Goal: Task Accomplishment & Management: Complete application form

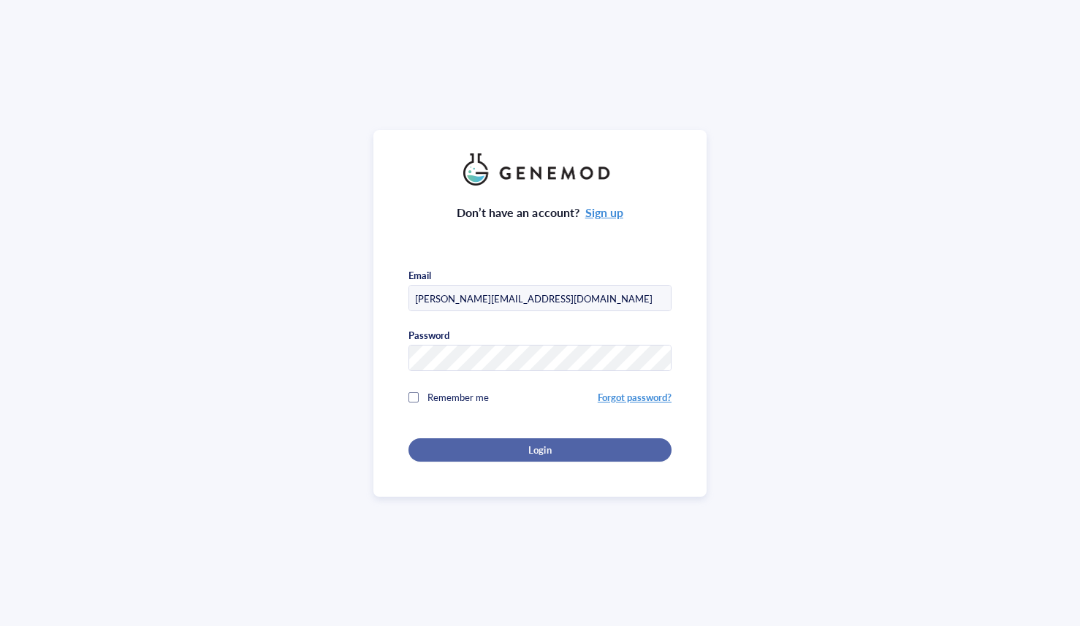
click at [504, 444] on div "Login" at bounding box center [540, 450] width 216 height 13
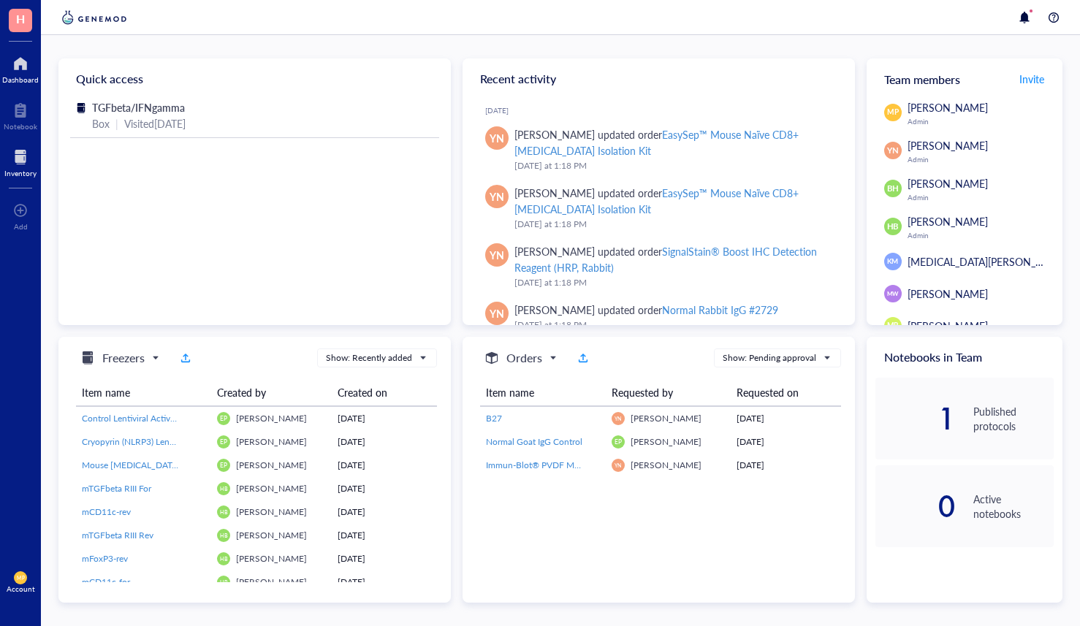
click at [24, 151] on div at bounding box center [20, 156] width 32 height 23
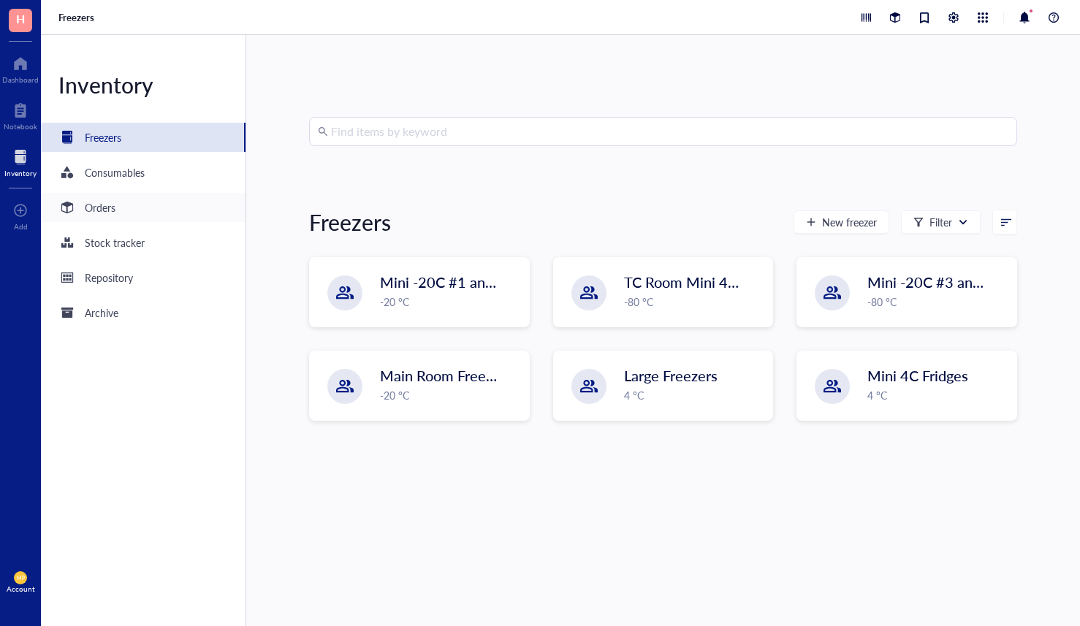
click at [96, 211] on div "Orders" at bounding box center [100, 207] width 31 height 16
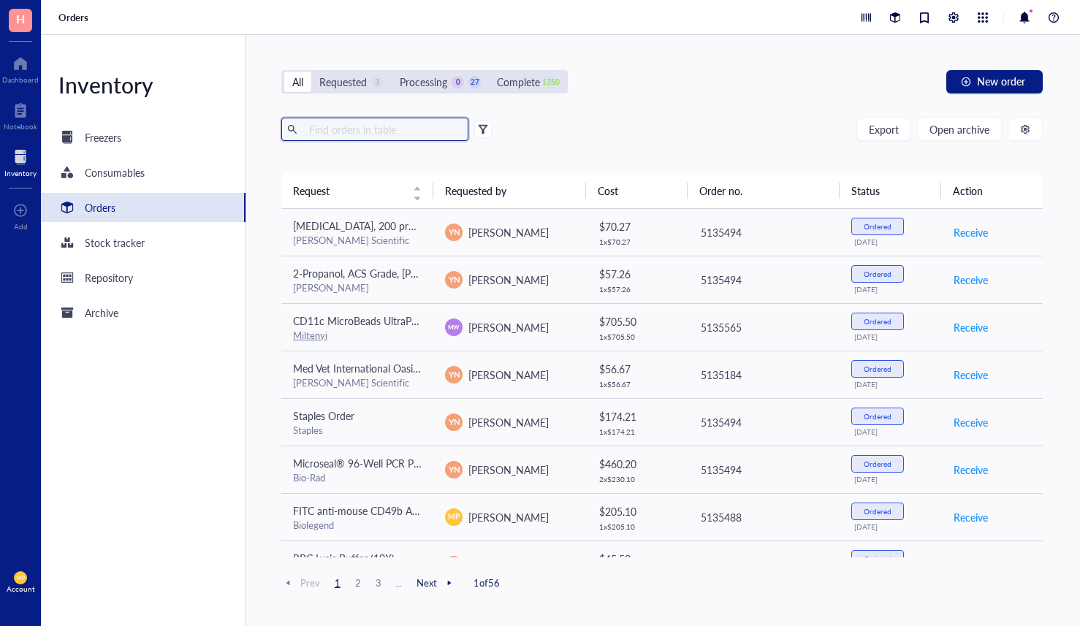
click at [355, 134] on input "text" at bounding box center [382, 129] width 159 height 22
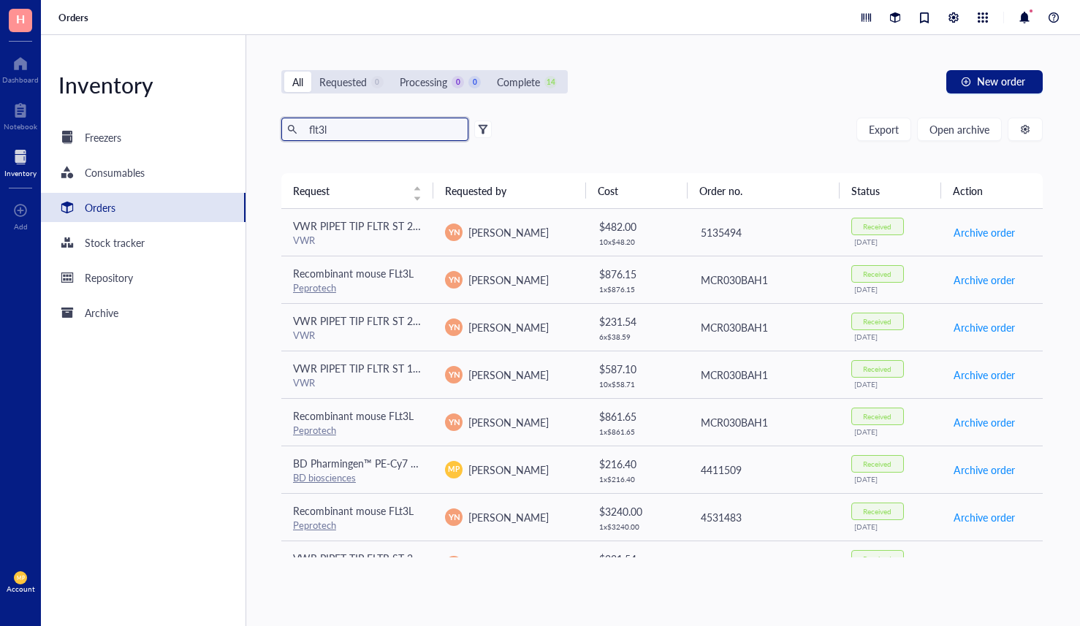
type input "flt3l"
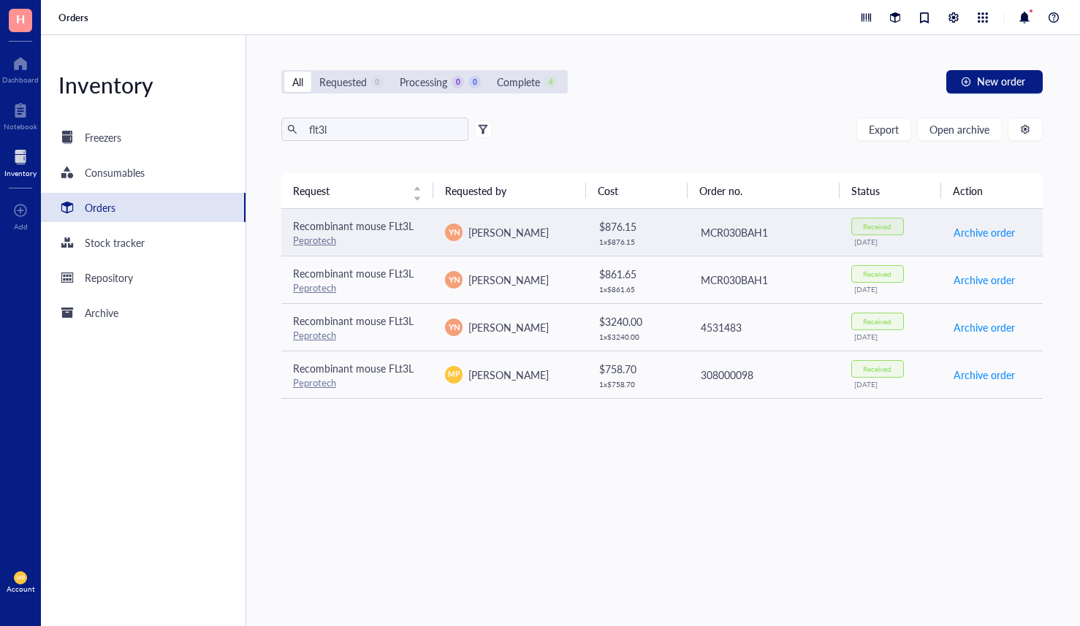
click at [370, 242] on div "Peprotech" at bounding box center [357, 240] width 129 height 13
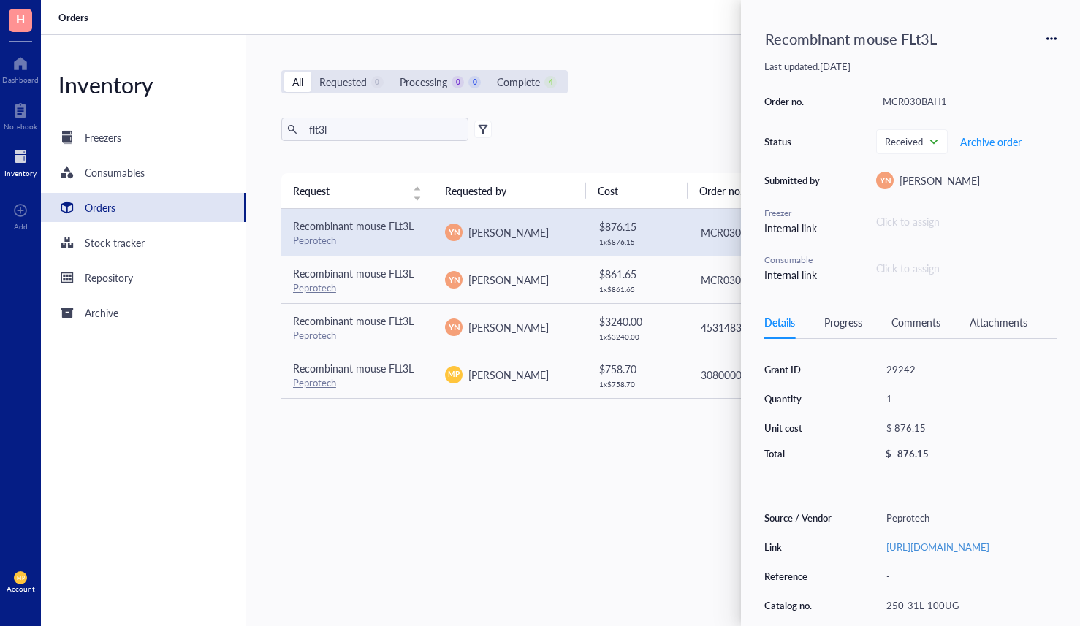
click at [1052, 39] on icon at bounding box center [1051, 39] width 10 height 10
click at [1028, 64] on span "Request again" at bounding box center [1000, 60] width 92 height 16
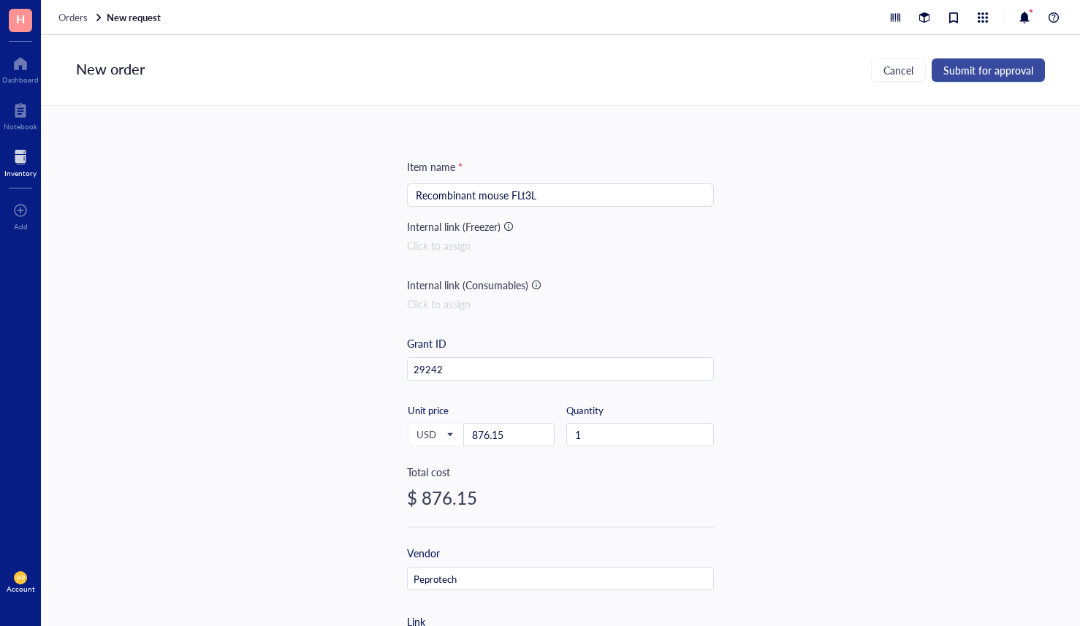
click at [989, 75] on span "Submit for approval" at bounding box center [988, 70] width 90 height 12
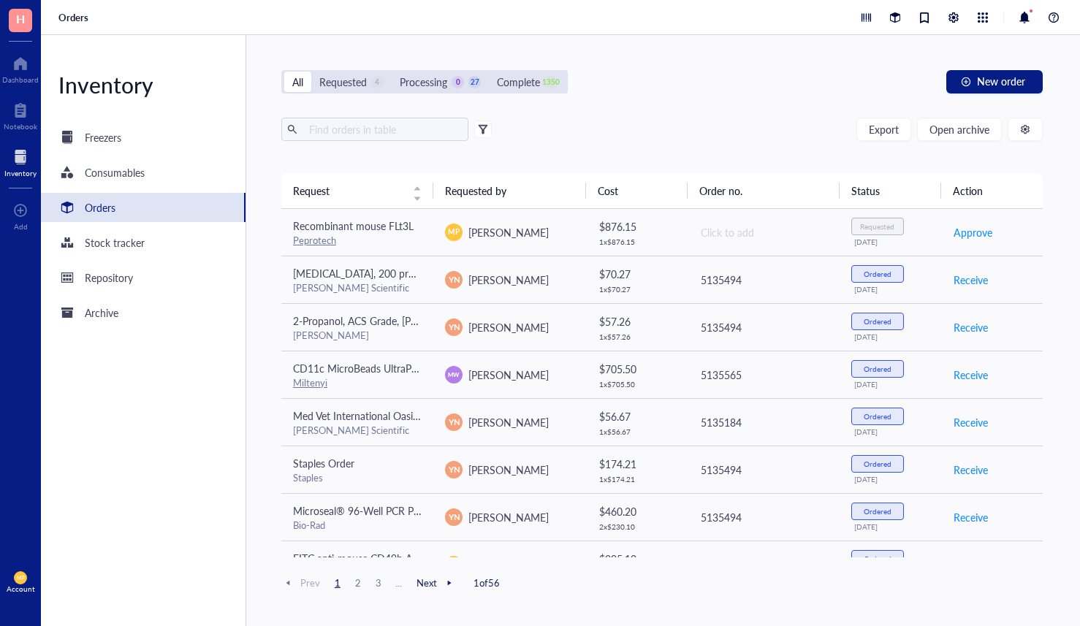
click at [678, 97] on div "All Requested 4 Processing 0 27 Complete 1350 New order Export Open archive Req…" at bounding box center [662, 330] width 832 height 591
